Goal: Transaction & Acquisition: Download file/media

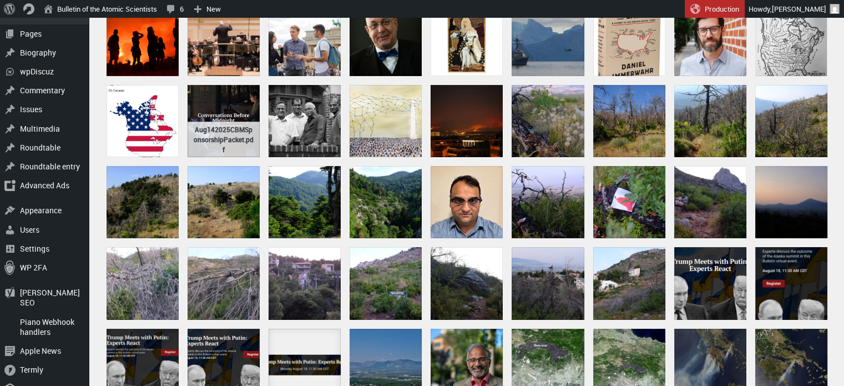
scroll to position [178, 0]
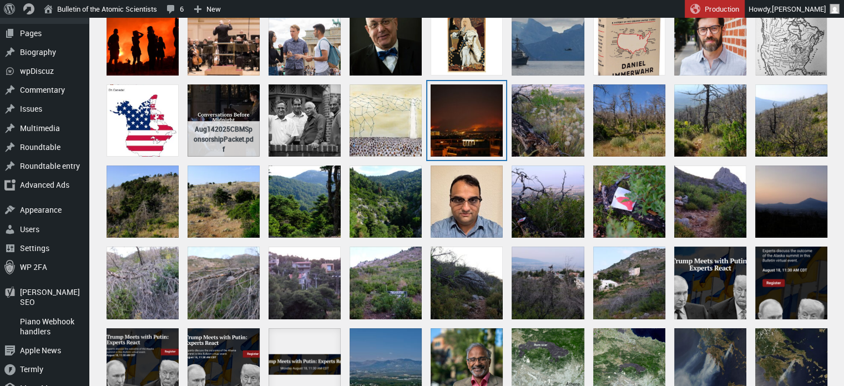
click at [469, 128] on div "Athens_Wildfire_2021" at bounding box center [467, 120] width 72 height 72
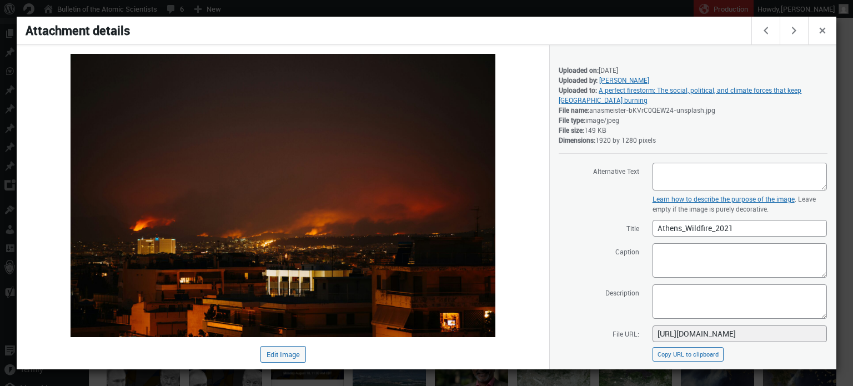
click at [607, 7] on div at bounding box center [426, 193] width 853 height 386
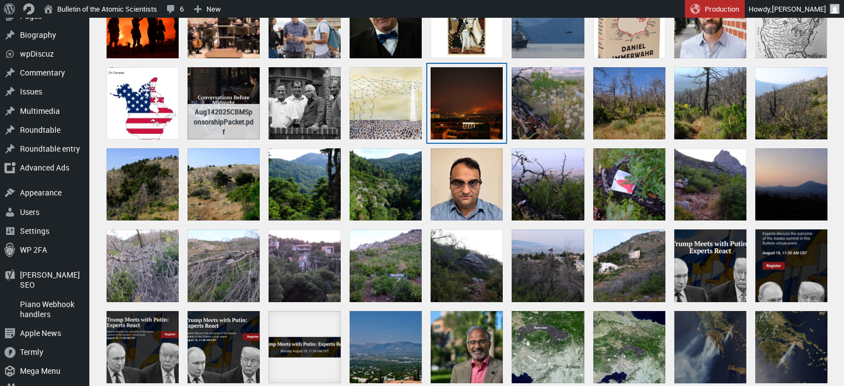
scroll to position [326, 0]
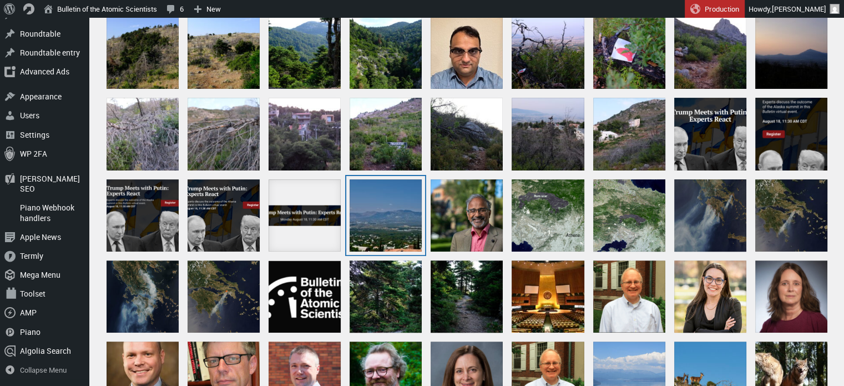
click at [388, 213] on div "Parnitha, seen from Athens" at bounding box center [386, 215] width 72 height 72
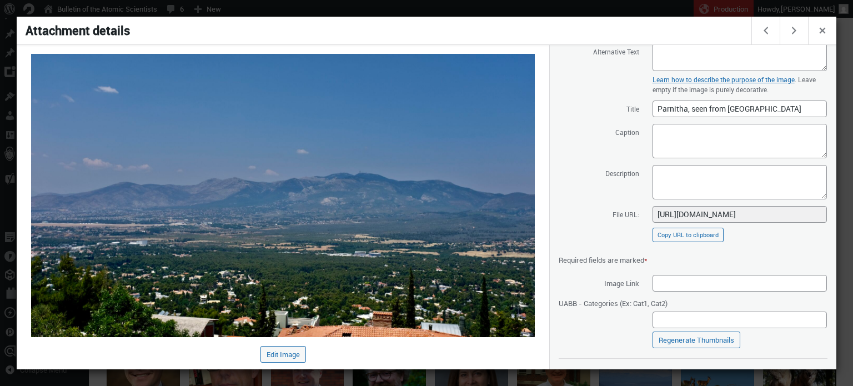
scroll to position [135, 0]
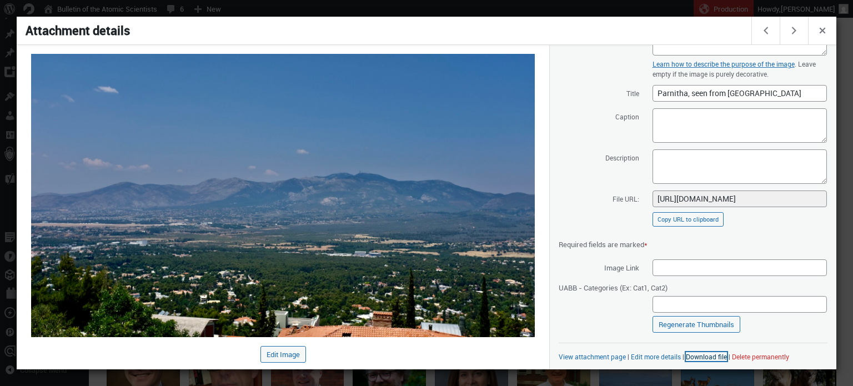
click at [699, 358] on link "Download file" at bounding box center [706, 356] width 41 height 9
click at [570, 11] on div at bounding box center [426, 193] width 853 height 386
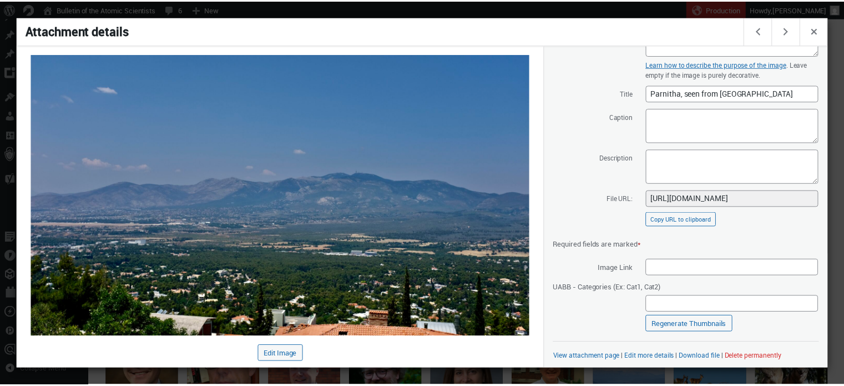
scroll to position [326, 0]
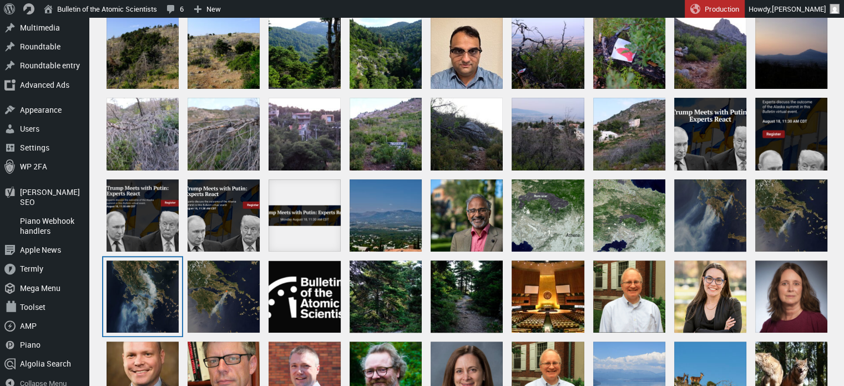
click at [144, 293] on div "Greecefires_vir_2021220_lrg" at bounding box center [143, 296] width 72 height 72
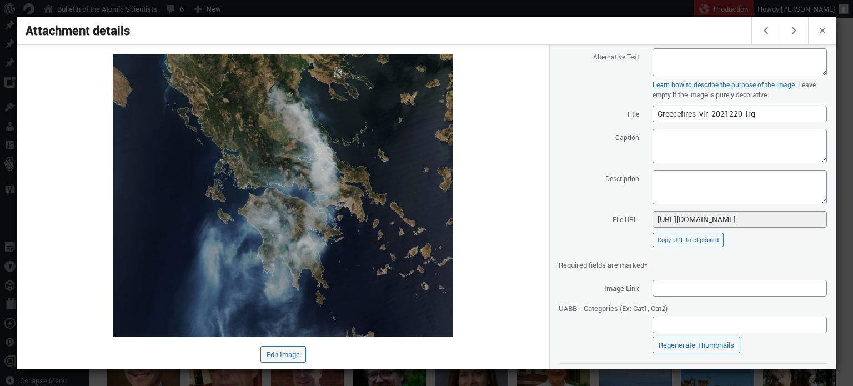
scroll to position [135, 0]
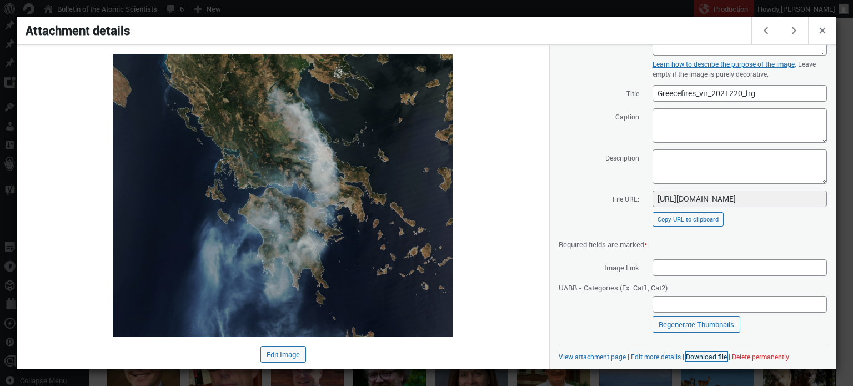
click at [695, 356] on link "Download file" at bounding box center [706, 356] width 41 height 9
click at [545, 11] on div at bounding box center [426, 193] width 853 height 386
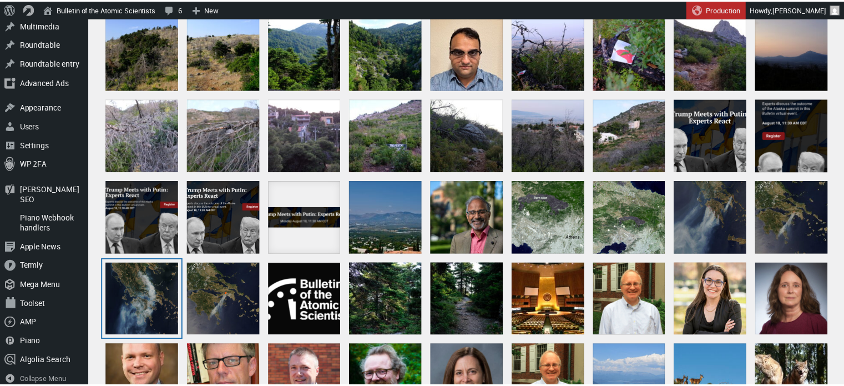
scroll to position [326, 0]
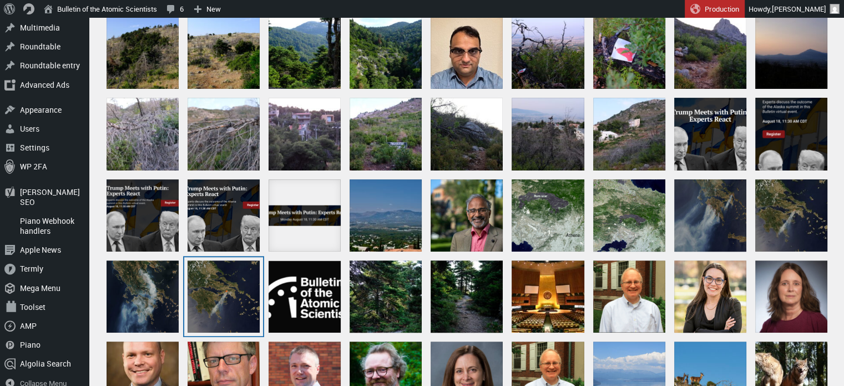
click at [247, 271] on div "image07212023_main" at bounding box center [224, 296] width 72 height 72
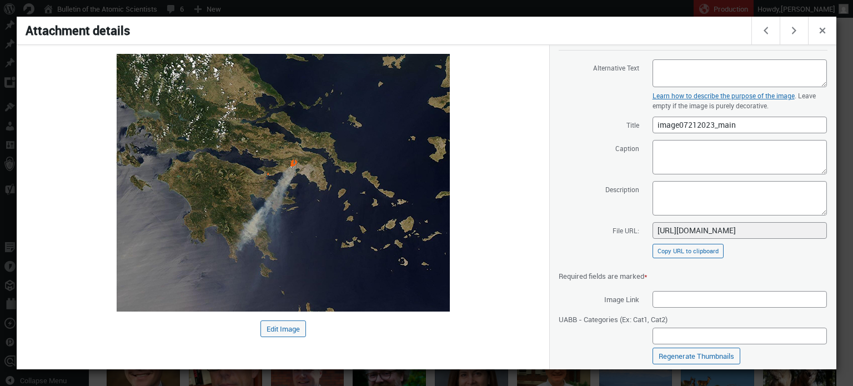
scroll to position [104, 0]
click at [507, 8] on div at bounding box center [426, 193] width 853 height 386
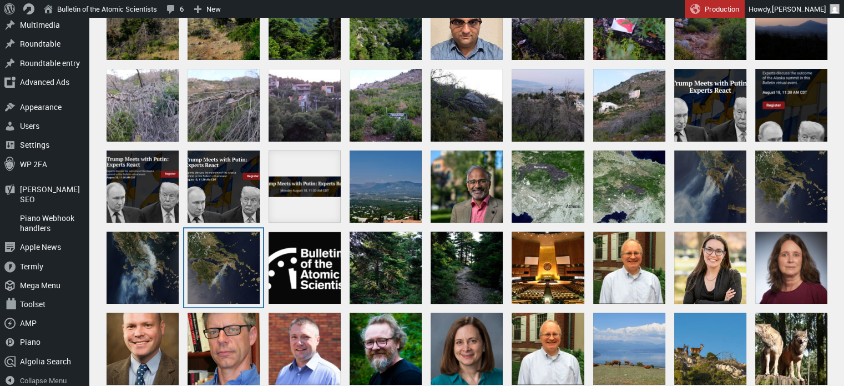
scroll to position [355, 0]
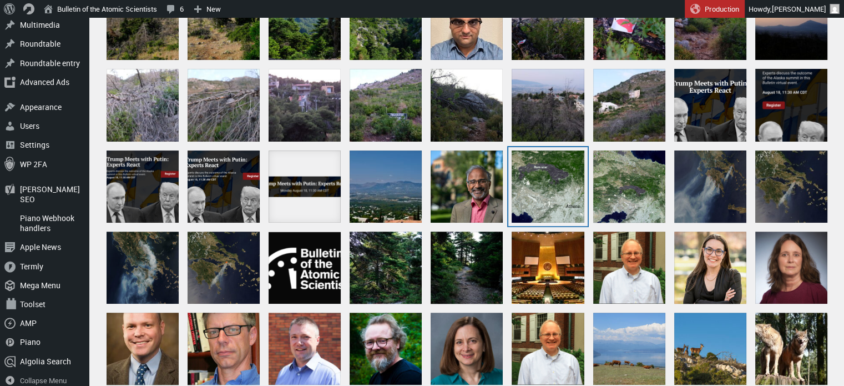
click at [542, 183] on div "parnitha_ast_2007201_lrg_annotated" at bounding box center [548, 186] width 72 height 72
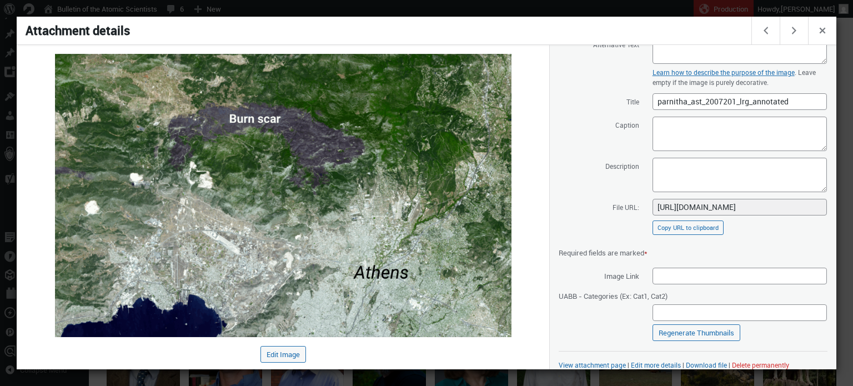
scroll to position [135, 0]
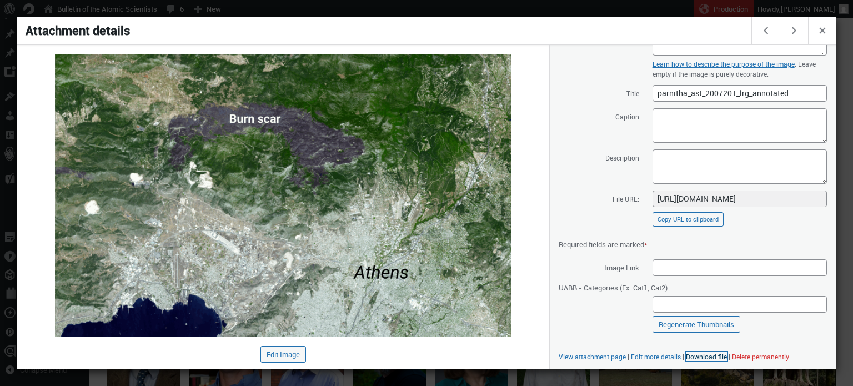
click at [697, 355] on link "Download file" at bounding box center [706, 356] width 41 height 9
click at [555, 8] on div at bounding box center [426, 193] width 853 height 386
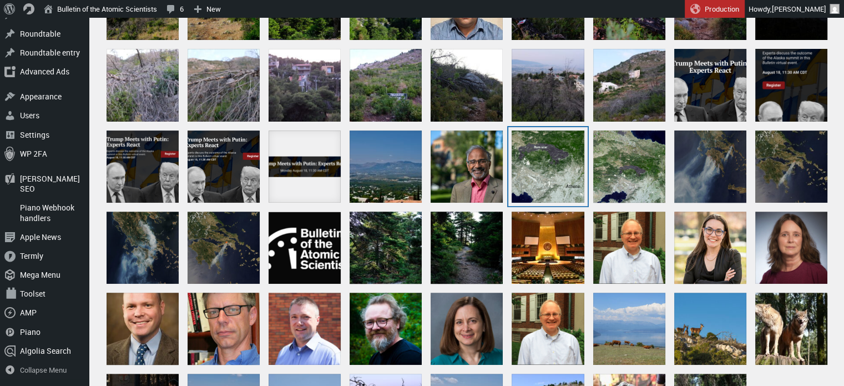
scroll to position [376, 0]
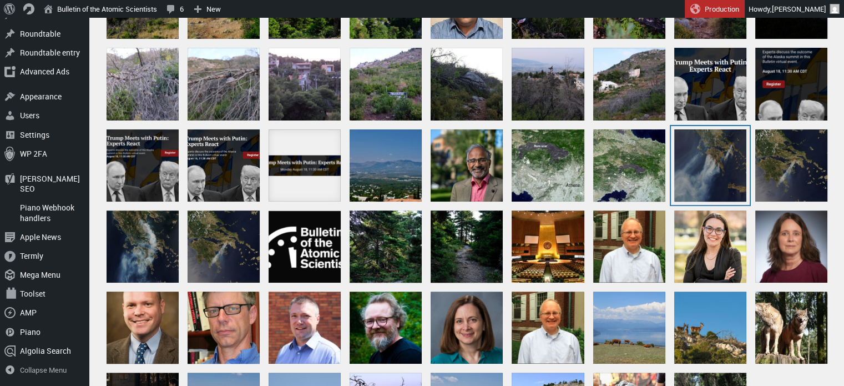
click at [722, 151] on div "Greece_AMO_2007238_lrg" at bounding box center [710, 165] width 72 height 72
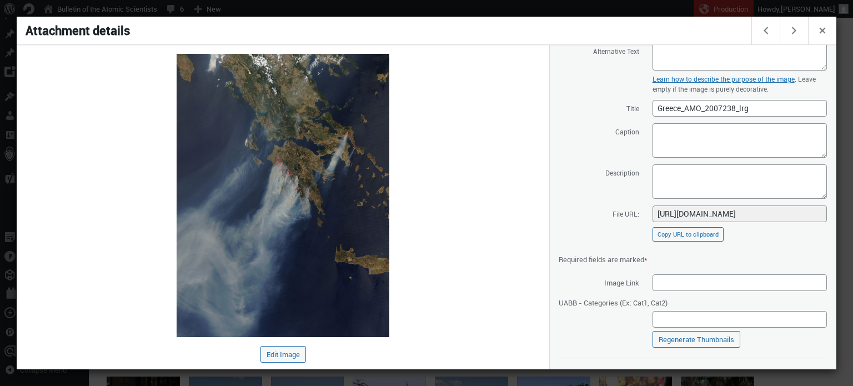
scroll to position [135, 0]
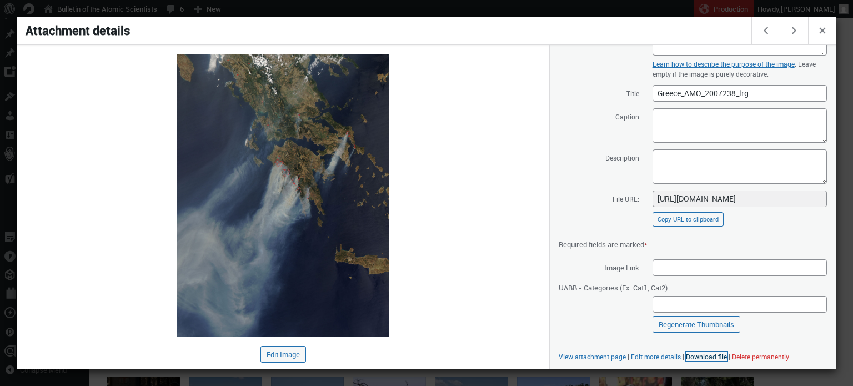
click at [694, 355] on link "Download file" at bounding box center [706, 356] width 41 height 9
click at [415, 11] on div at bounding box center [426, 193] width 853 height 386
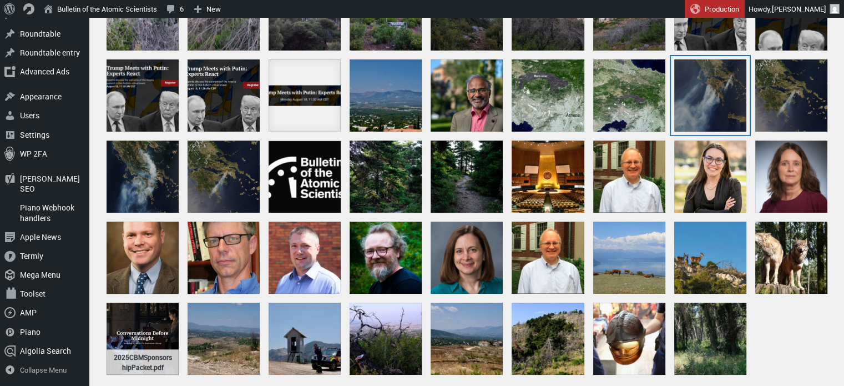
scroll to position [534, 0]
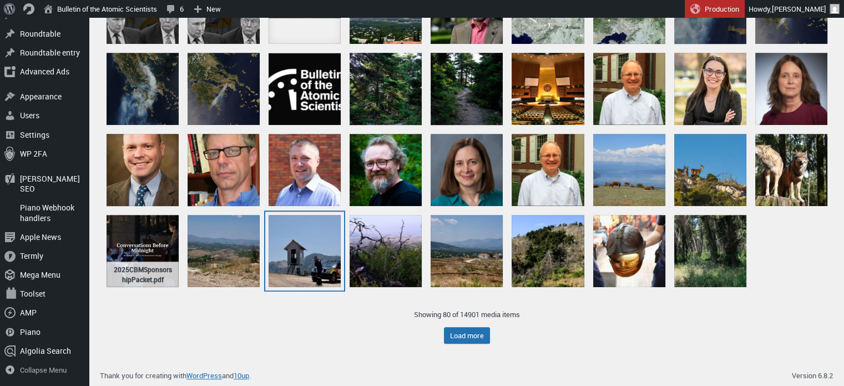
click at [318, 250] on div "DSCF9882" at bounding box center [305, 251] width 72 height 72
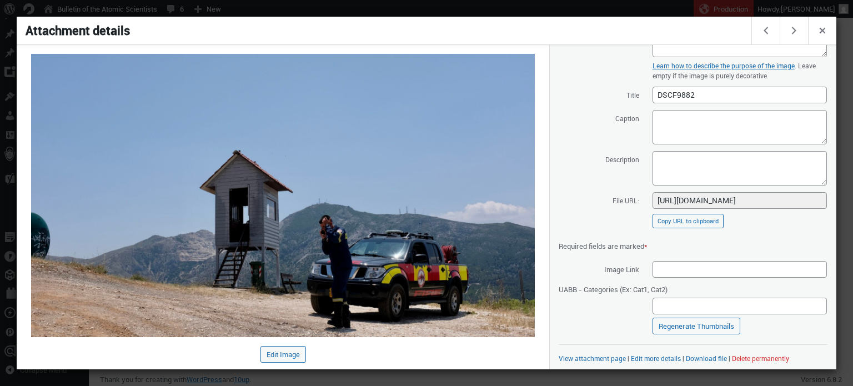
scroll to position [115, 0]
click at [709, 356] on link "Download file" at bounding box center [706, 356] width 41 height 9
click at [446, 6] on div at bounding box center [426, 193] width 853 height 386
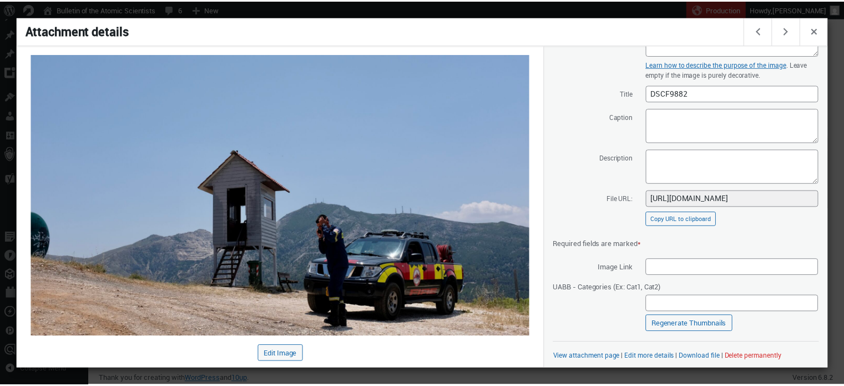
scroll to position [534, 0]
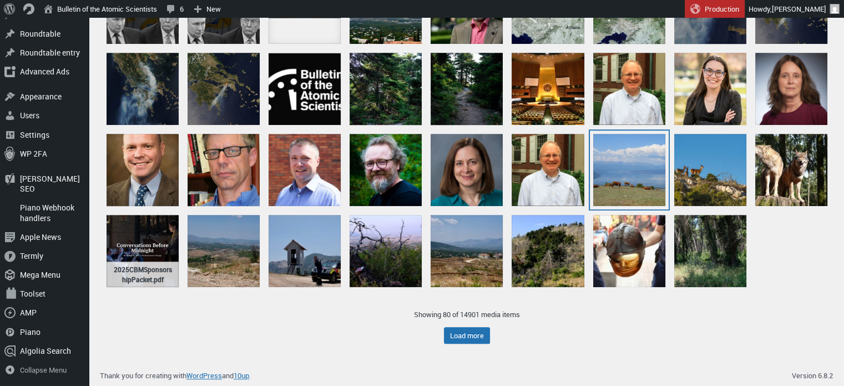
click at [646, 173] on div "Prespes,_Greece_-_panoramio_(4)" at bounding box center [629, 170] width 72 height 72
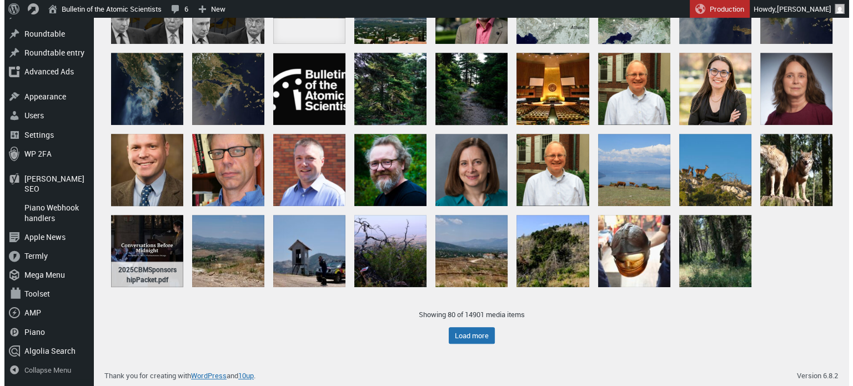
scroll to position [538, 0]
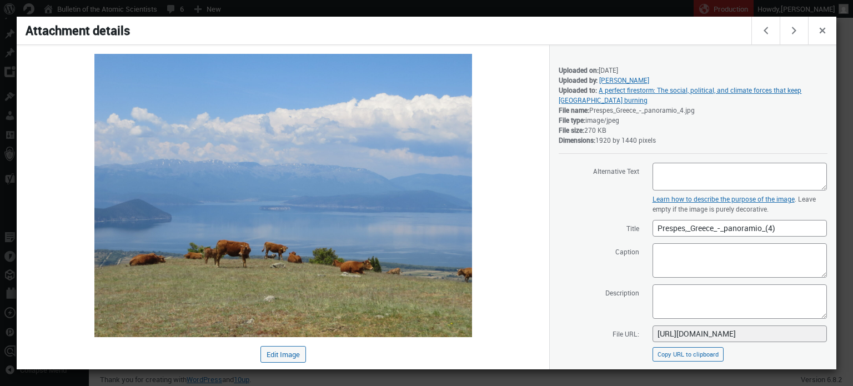
click at [402, 10] on div at bounding box center [426, 193] width 853 height 386
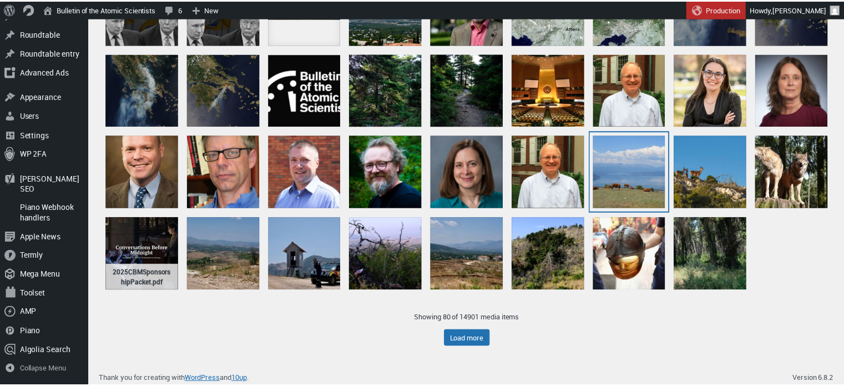
scroll to position [534, 0]
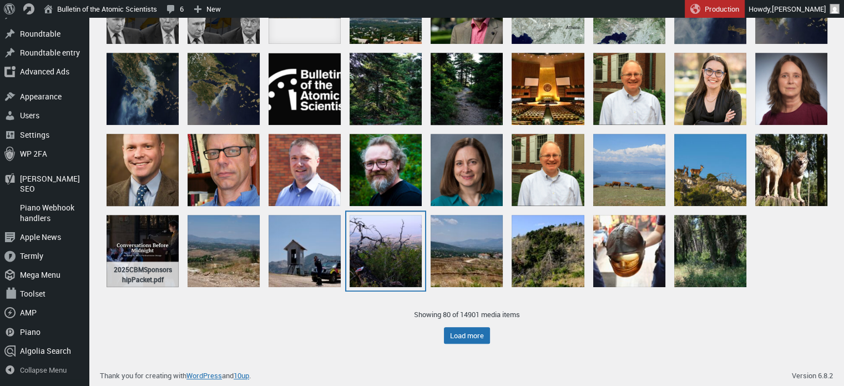
click at [366, 248] on div "DSCF0066" at bounding box center [386, 251] width 72 height 72
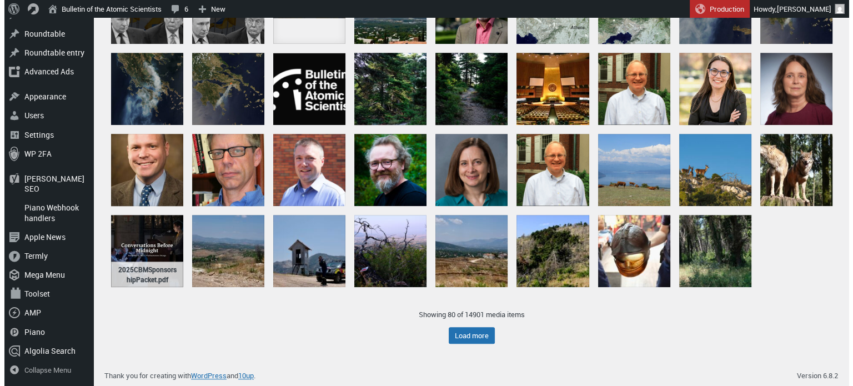
scroll to position [538, 0]
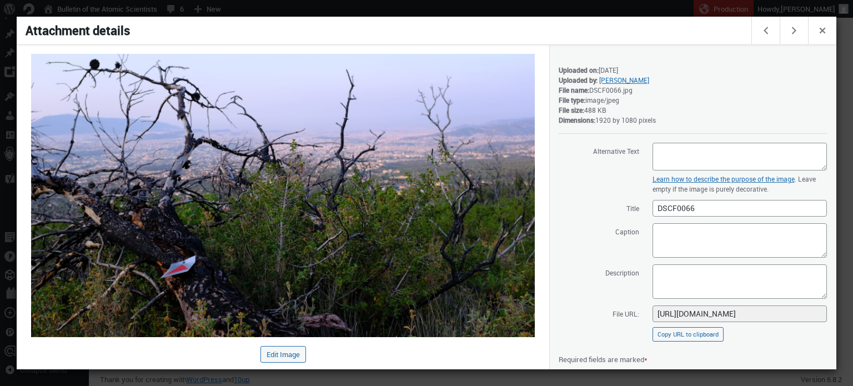
click at [437, 11] on div at bounding box center [426, 193] width 853 height 386
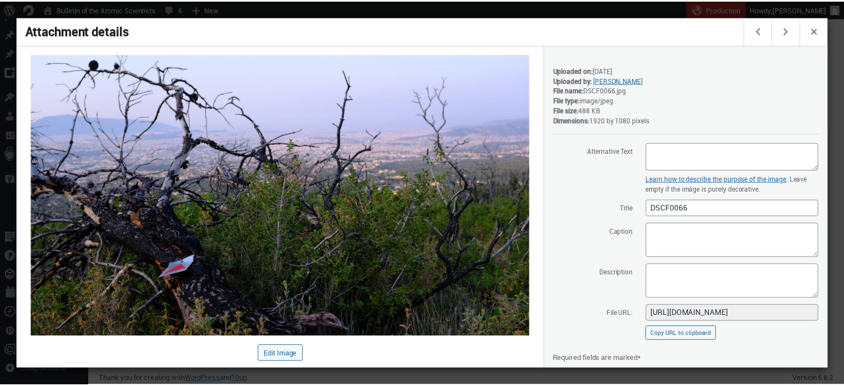
scroll to position [534, 0]
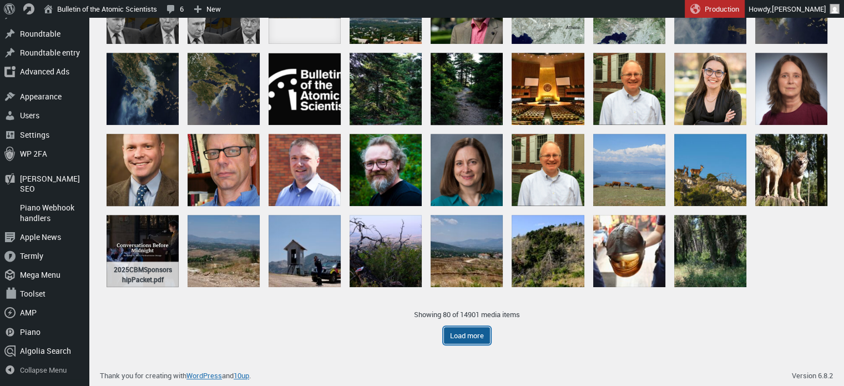
click at [461, 337] on button "Load more" at bounding box center [467, 335] width 46 height 17
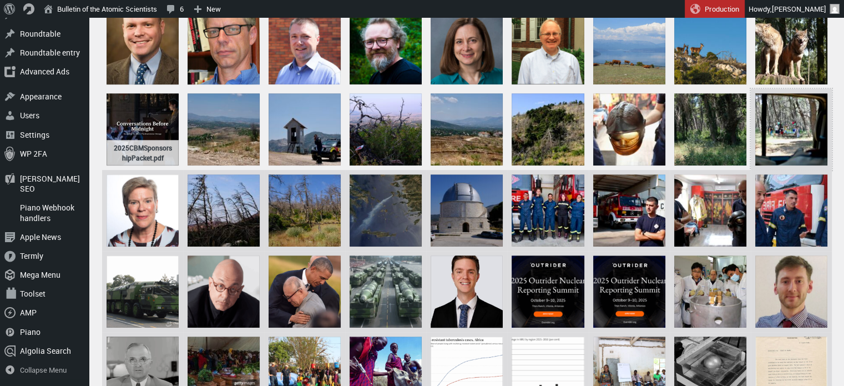
scroll to position [661, 0]
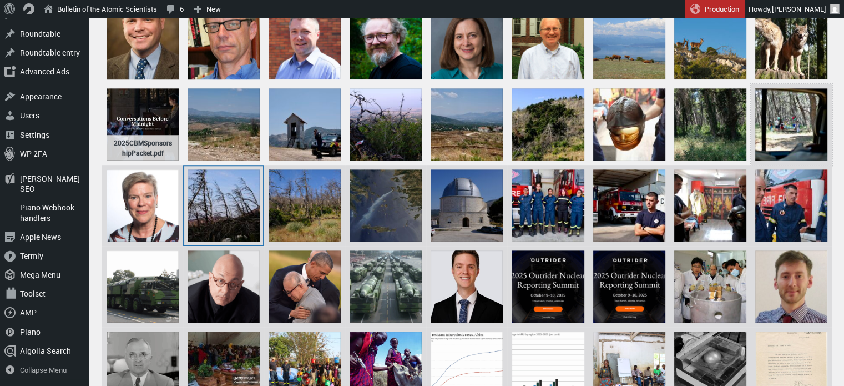
click at [243, 210] on div "DSCF0055" at bounding box center [224, 205] width 72 height 72
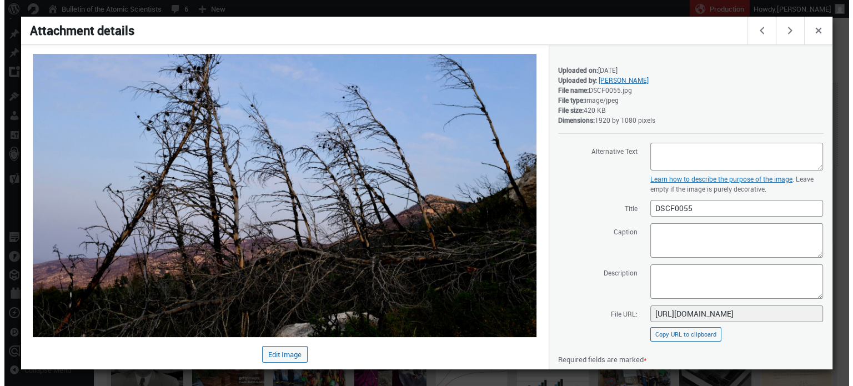
scroll to position [667, 0]
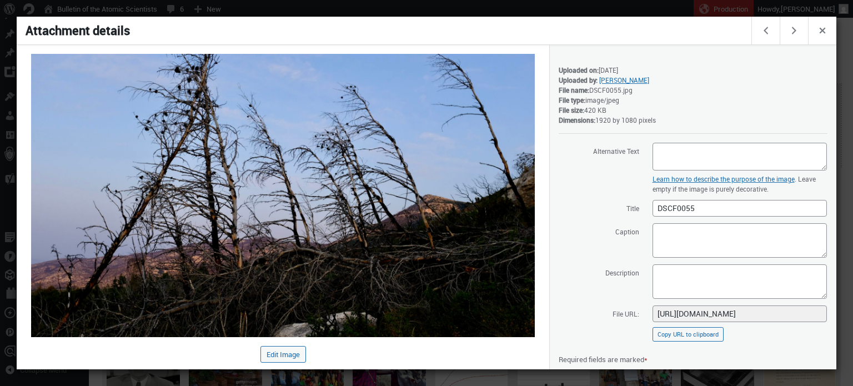
click at [480, 11] on div at bounding box center [426, 193] width 853 height 386
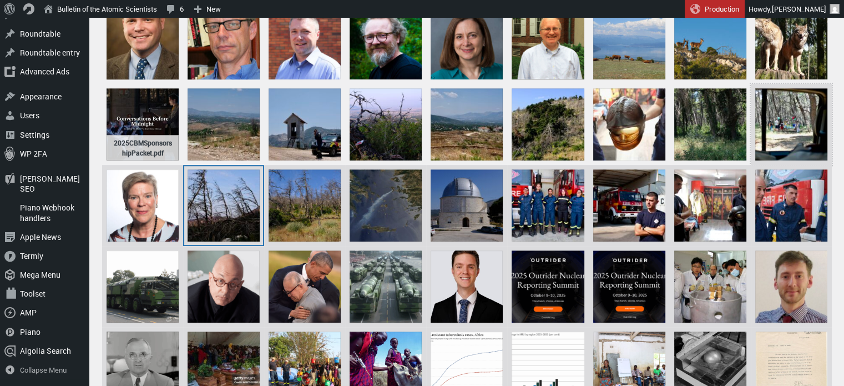
scroll to position [722, 0]
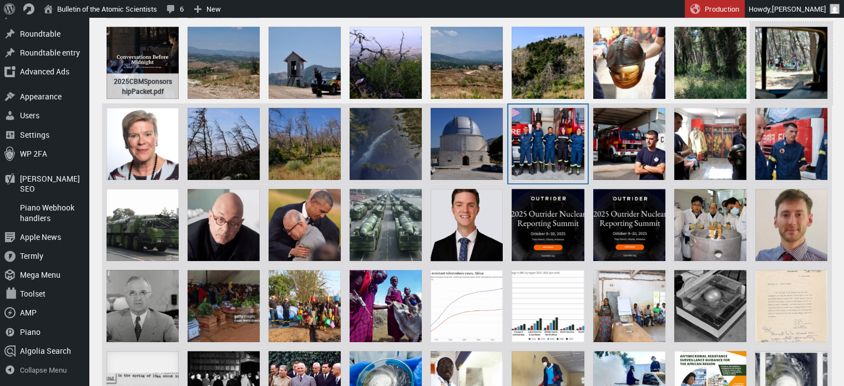
click at [571, 145] on div "DSCF9796" at bounding box center [548, 144] width 72 height 72
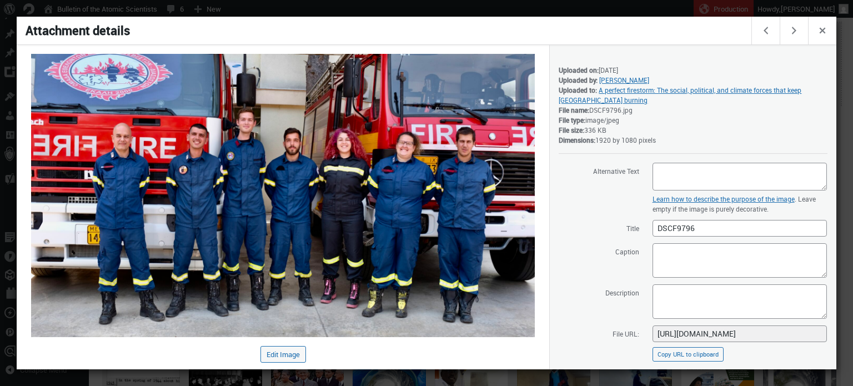
scroll to position [135, 0]
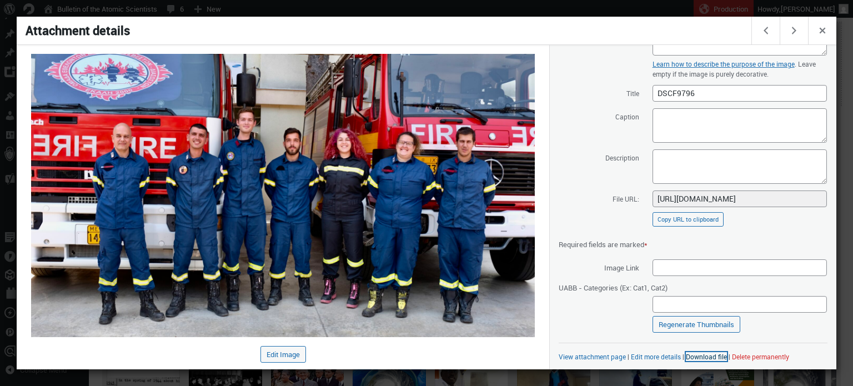
click at [691, 359] on link "Download file" at bounding box center [706, 356] width 41 height 9
click at [534, 1] on div at bounding box center [426, 193] width 853 height 386
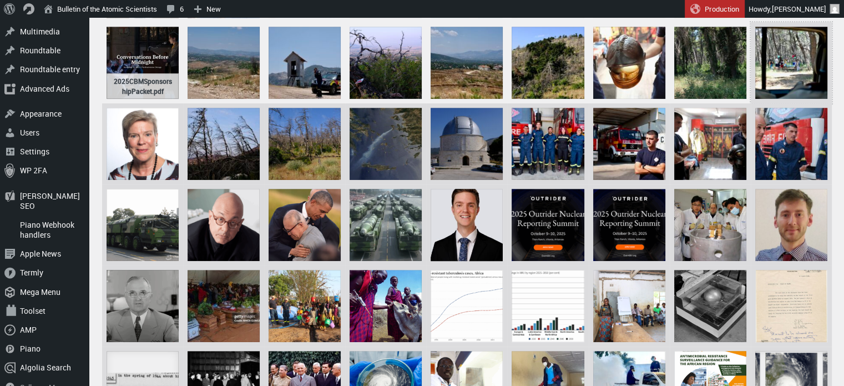
click at [539, 6] on div "Menu About WordPress About WordPress Get Involved [DOMAIN_NAME] Documentation L…" at bounding box center [422, 9] width 844 height 18
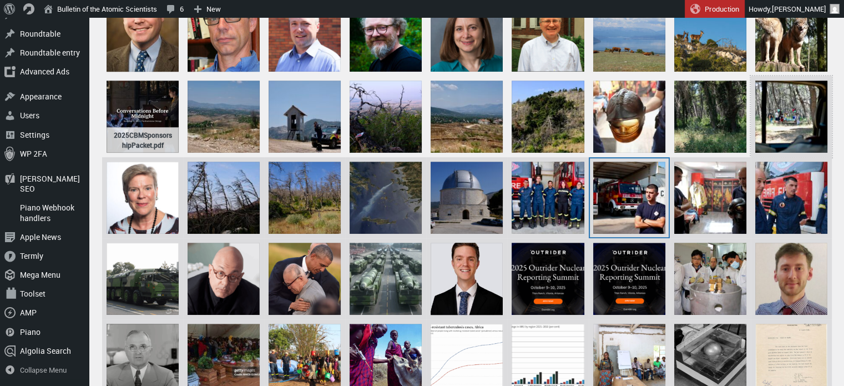
click at [640, 215] on div "DSCF9723" at bounding box center [629, 198] width 72 height 72
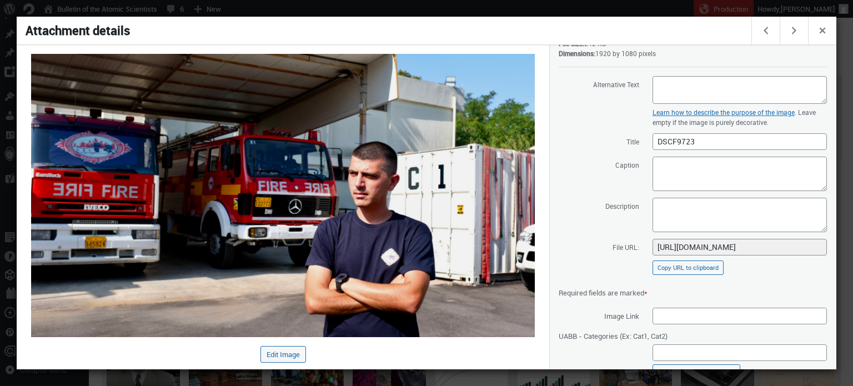
scroll to position [87, 0]
click at [527, 6] on div at bounding box center [426, 193] width 853 height 386
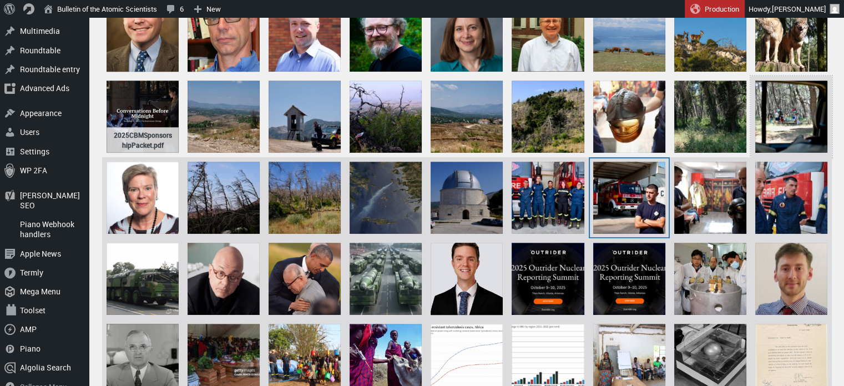
click at [639, 219] on div "DSCF9723" at bounding box center [629, 198] width 72 height 72
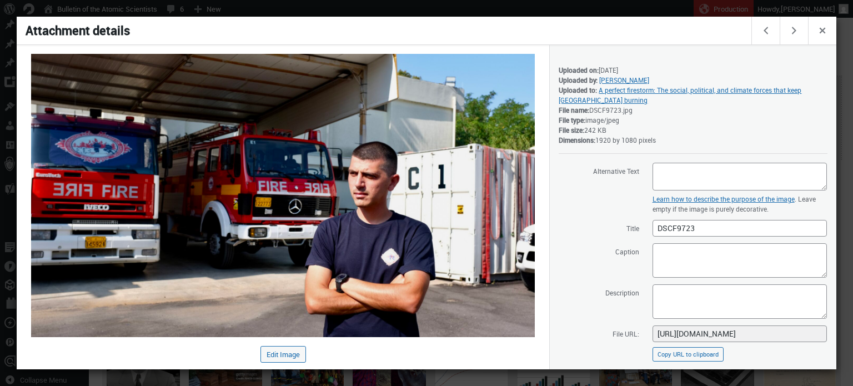
scroll to position [135, 0]
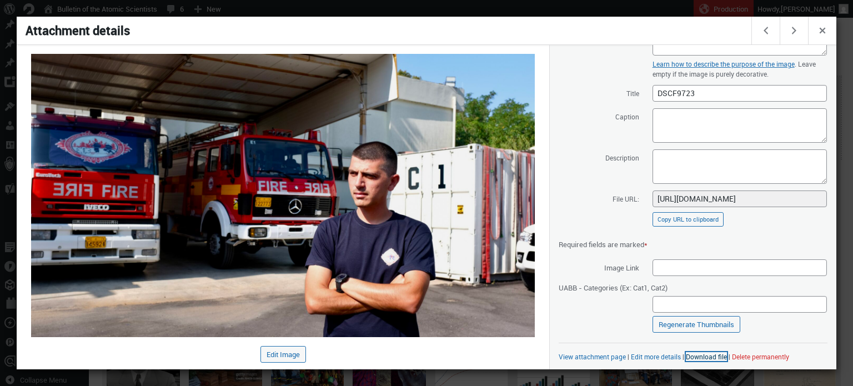
click at [696, 358] on link "Download file" at bounding box center [706, 356] width 41 height 9
click at [578, 11] on div at bounding box center [426, 193] width 853 height 386
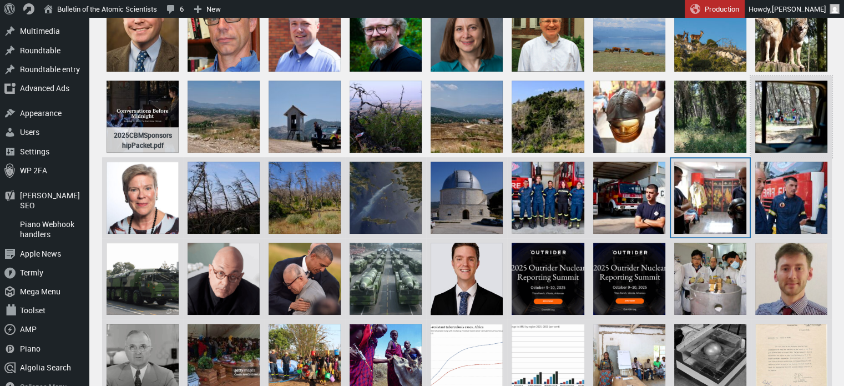
click at [729, 210] on div "DSCF9762" at bounding box center [710, 198] width 72 height 72
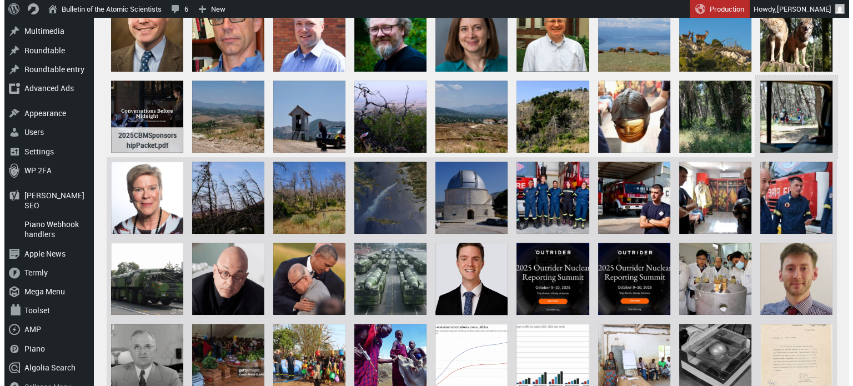
scroll to position [675, 0]
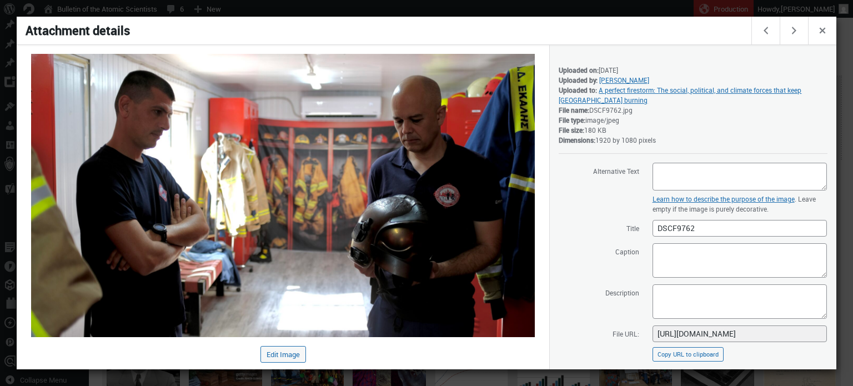
click at [608, 6] on div at bounding box center [426, 193] width 853 height 386
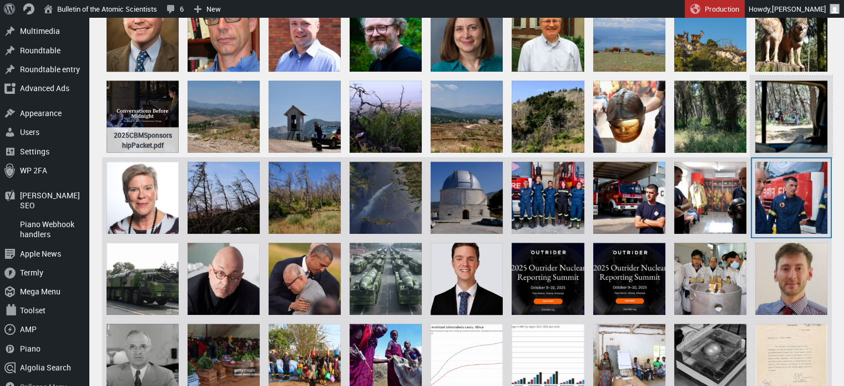
click at [792, 203] on div "DSCF9799" at bounding box center [792, 198] width 72 height 72
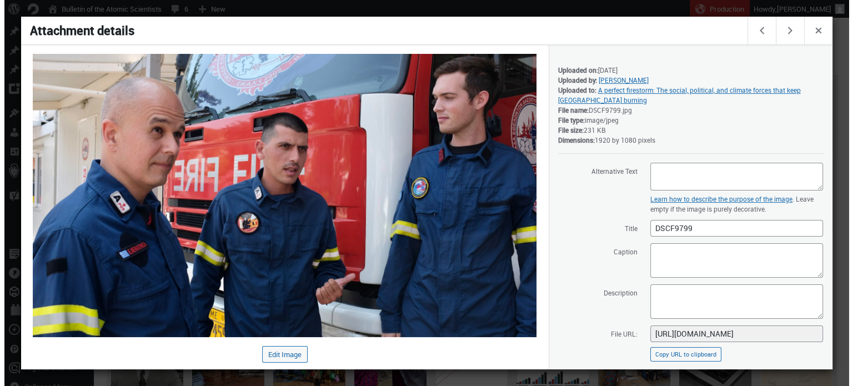
scroll to position [675, 0]
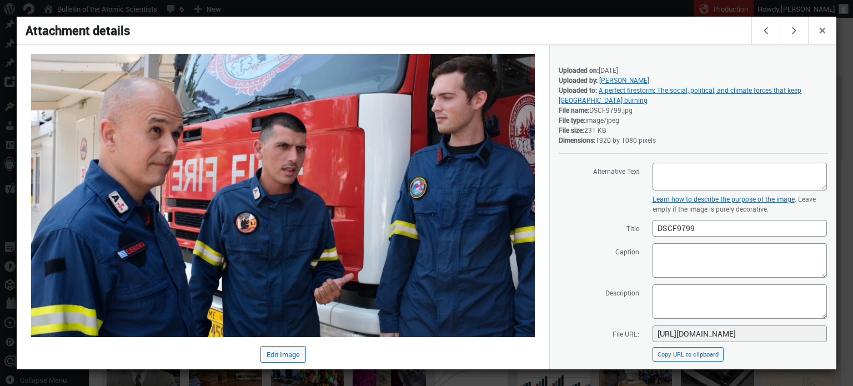
click at [466, 8] on div at bounding box center [426, 193] width 853 height 386
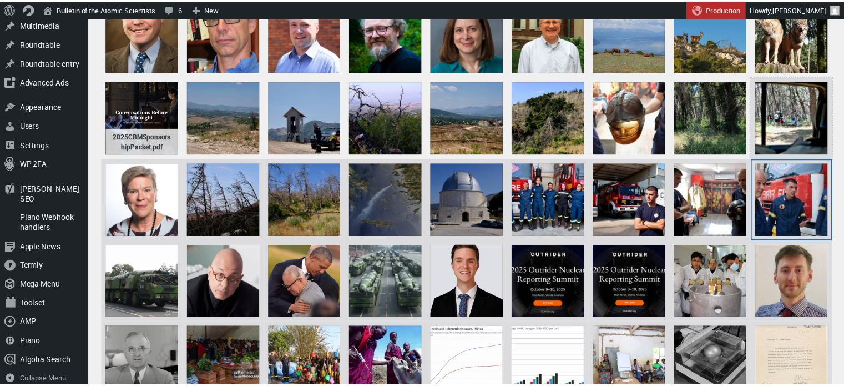
scroll to position [668, 0]
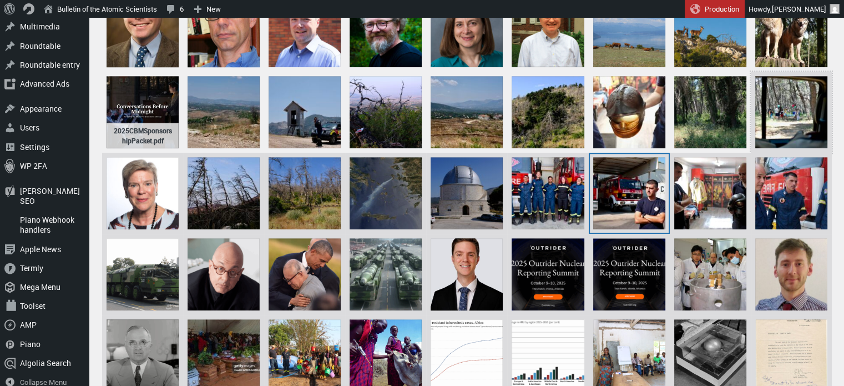
click at [608, 204] on div "DSCF9723" at bounding box center [629, 193] width 72 height 72
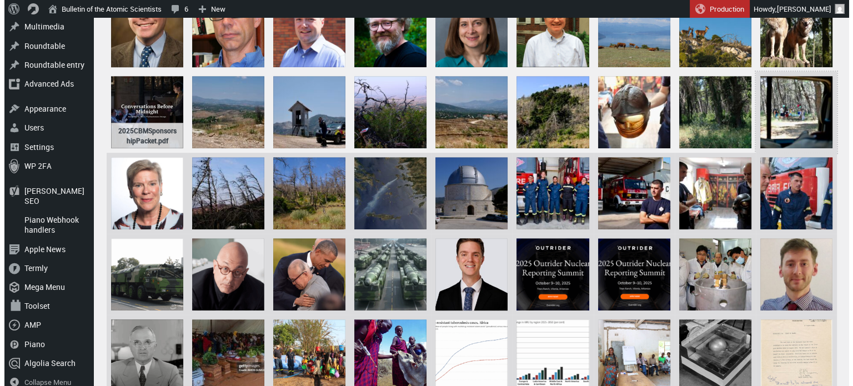
scroll to position [679, 0]
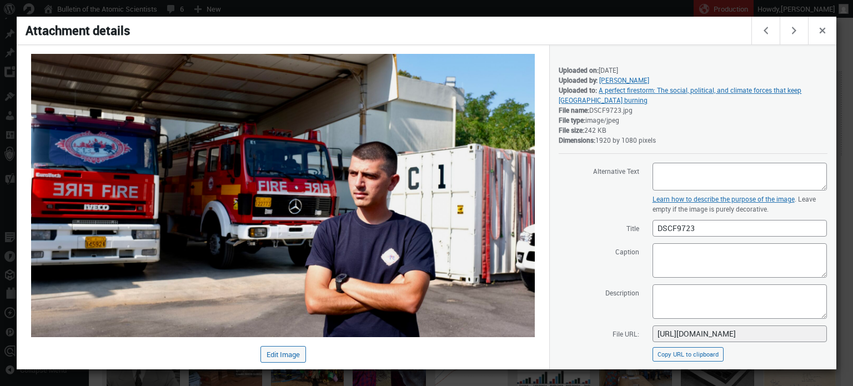
click at [515, 2] on div at bounding box center [426, 193] width 853 height 386
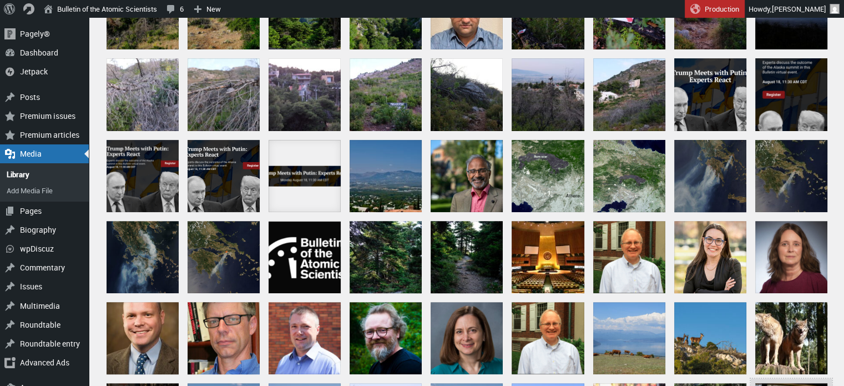
scroll to position [349, 0]
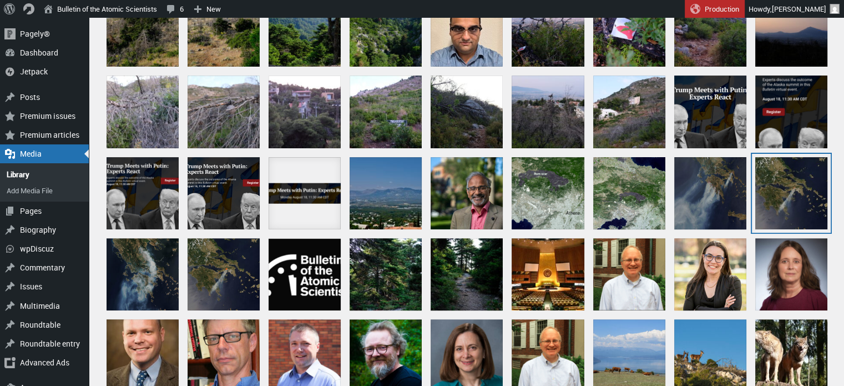
click at [797, 193] on div "Wildfires_in_Greece_(MODIS)" at bounding box center [792, 193] width 72 height 72
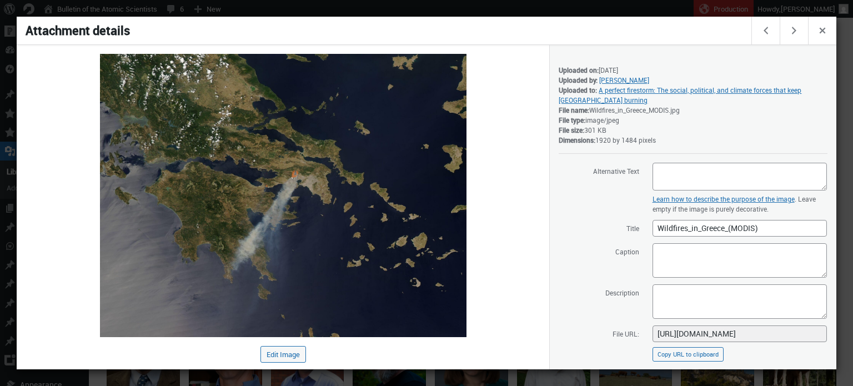
scroll to position [135, 0]
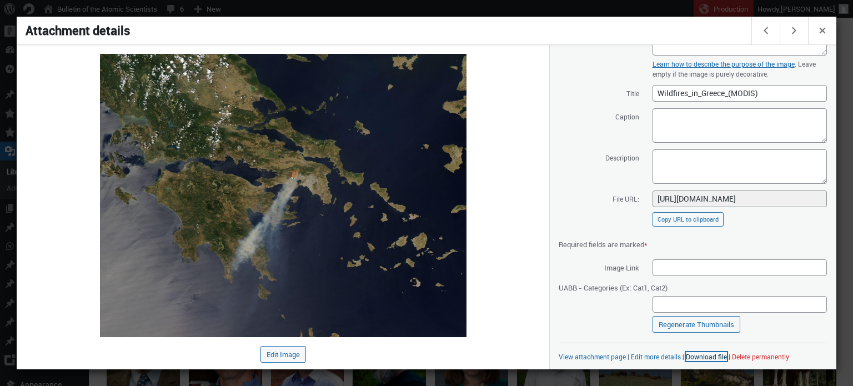
click at [708, 357] on link "Download file" at bounding box center [706, 356] width 41 height 9
